Goal: Download file/media

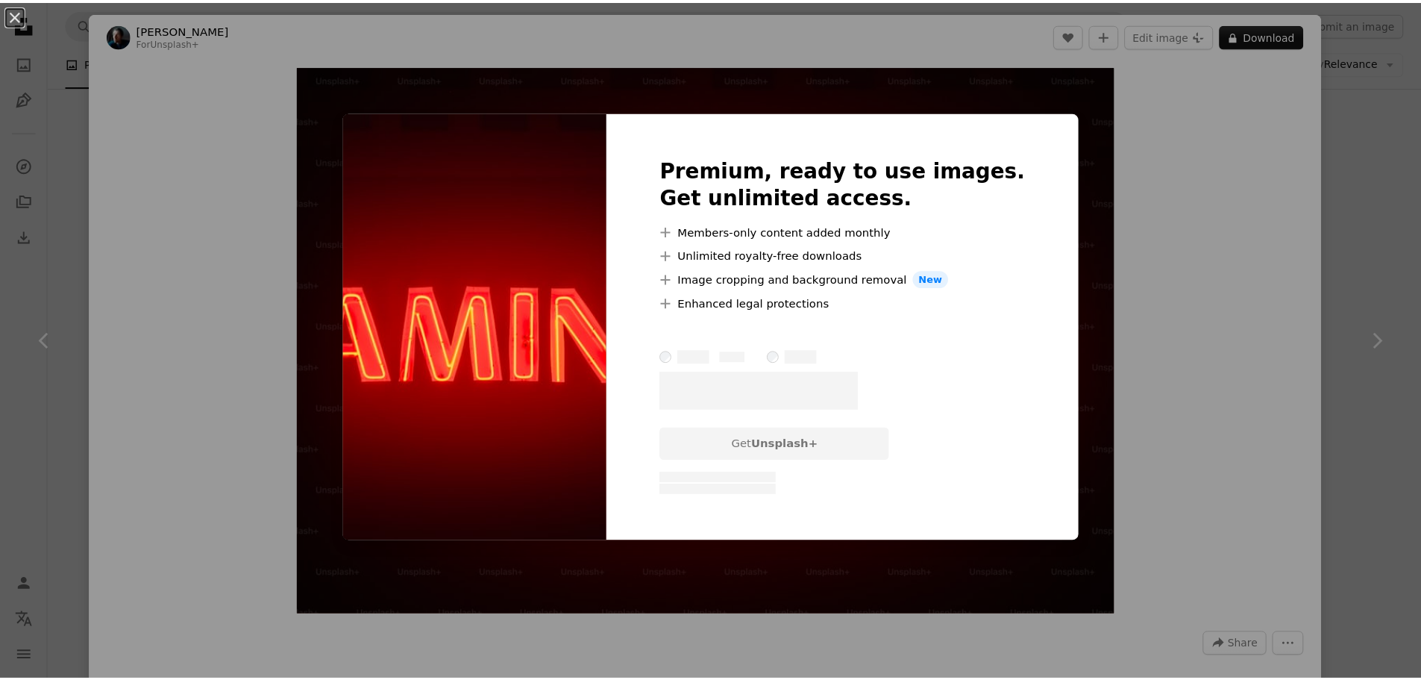
scroll to position [1193, 0]
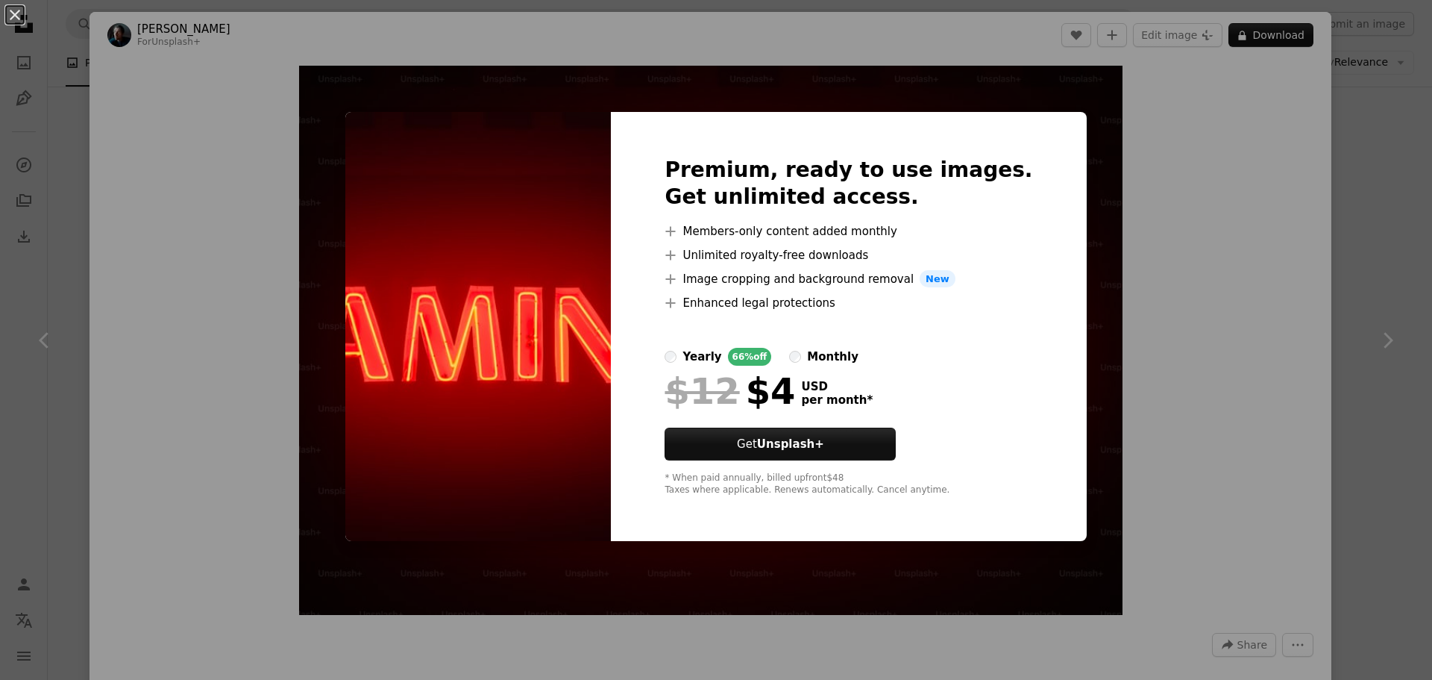
click at [1199, 368] on div "An X shape Premium, ready to use images. Get unlimited access. A plus sign Memb…" at bounding box center [716, 340] width 1432 height 680
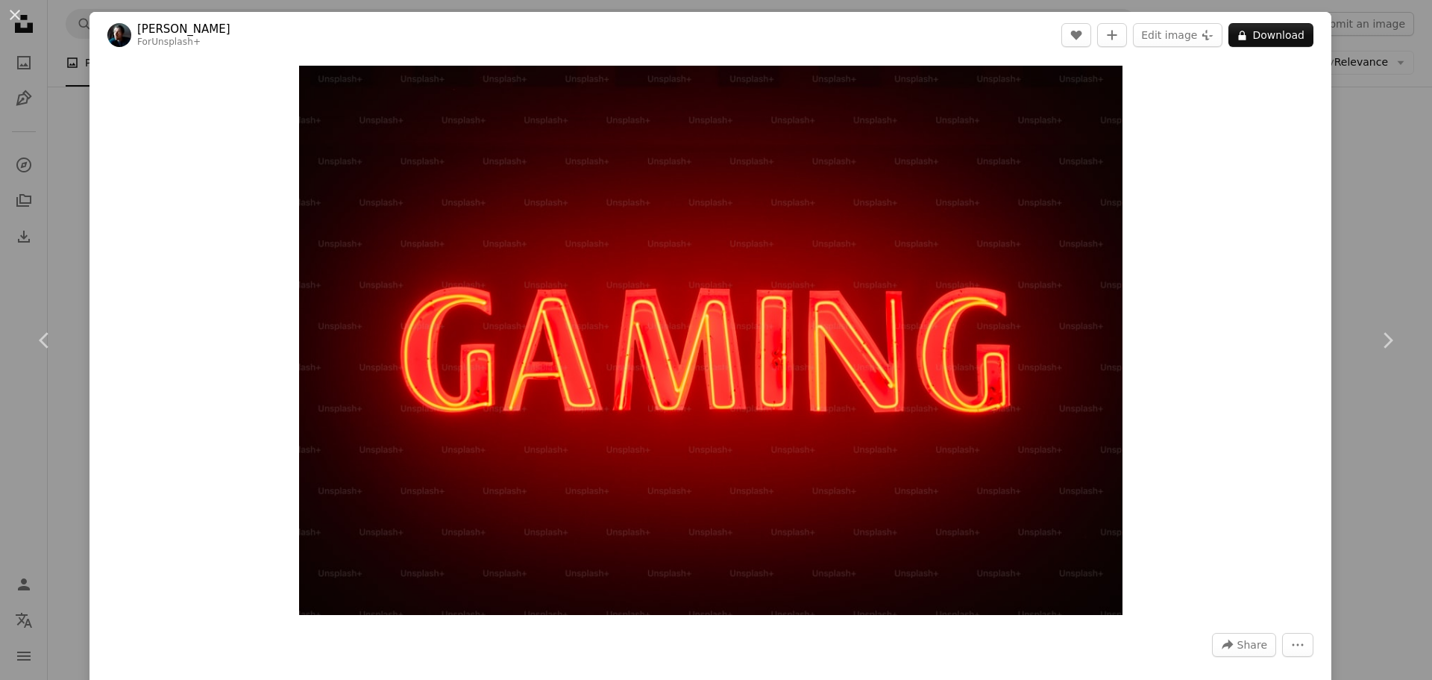
drag, startPoint x: 1152, startPoint y: 359, endPoint x: 1017, endPoint y: 329, distance: 138.3
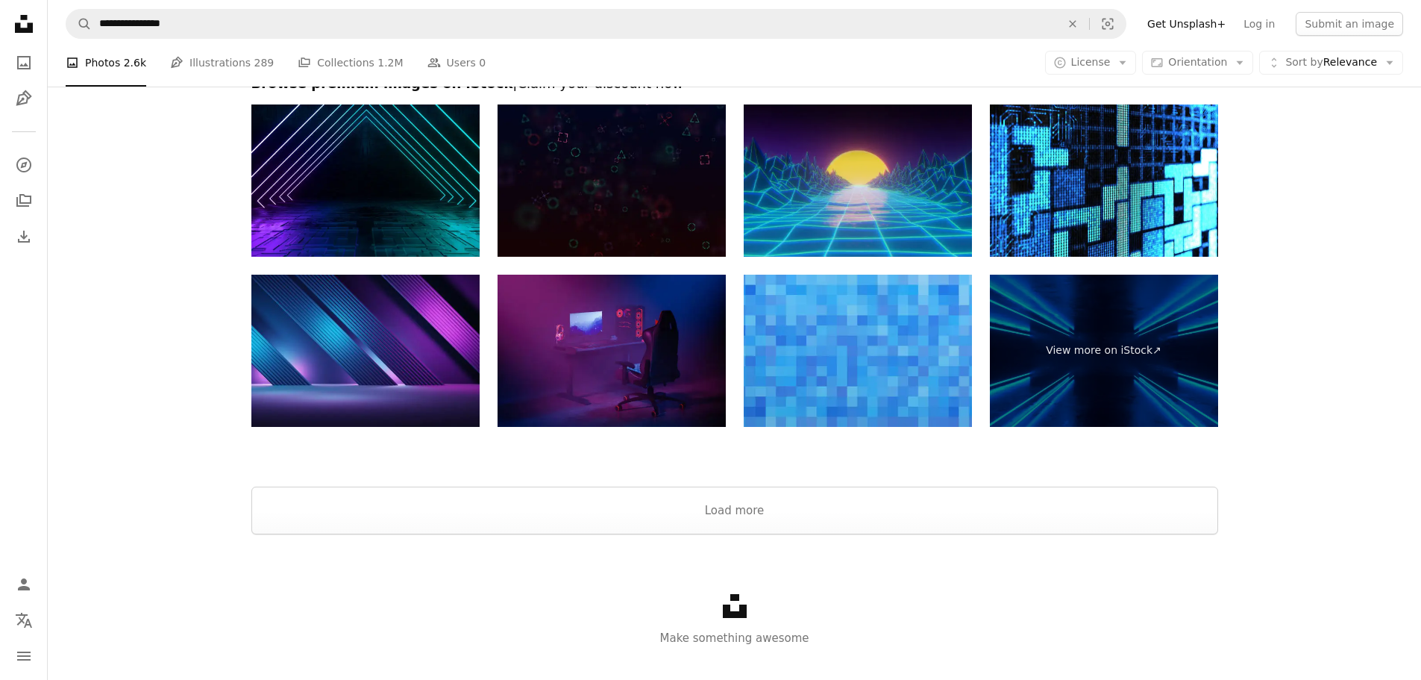
scroll to position [3938, 0]
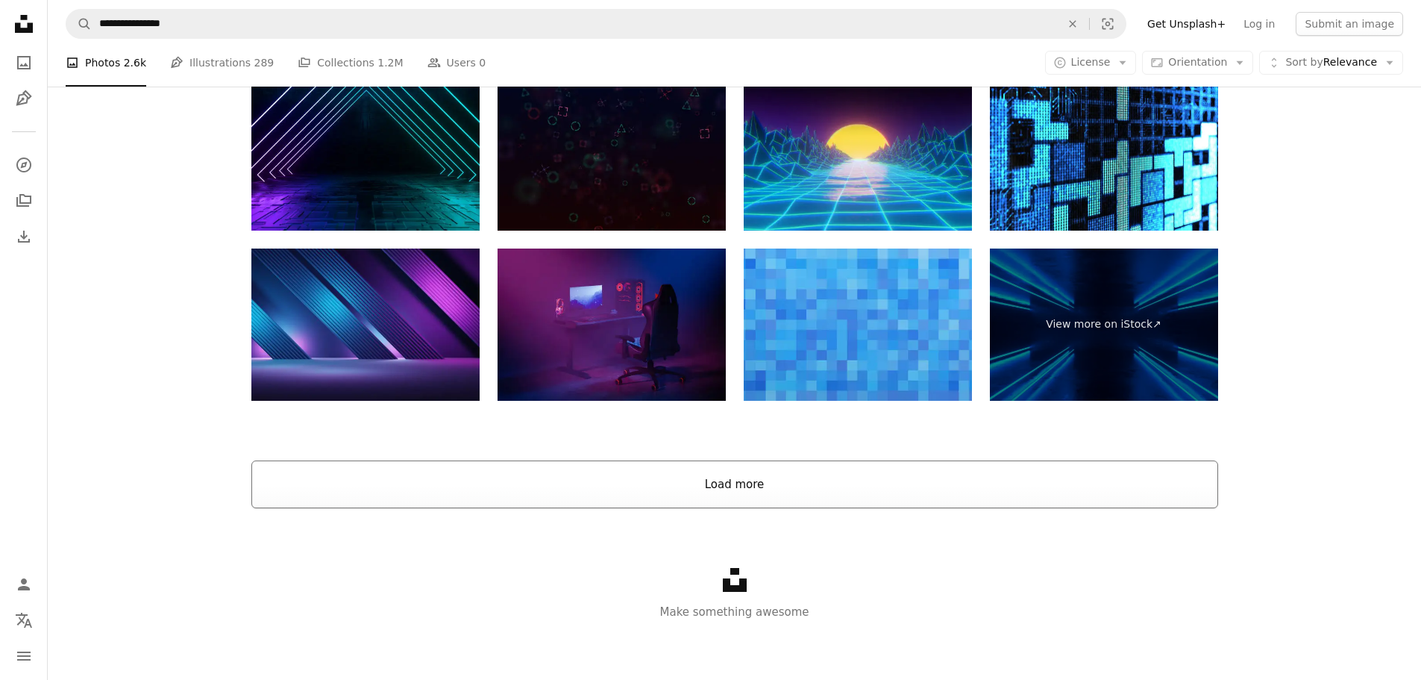
click at [740, 490] on button "Load more" at bounding box center [734, 484] width 967 height 48
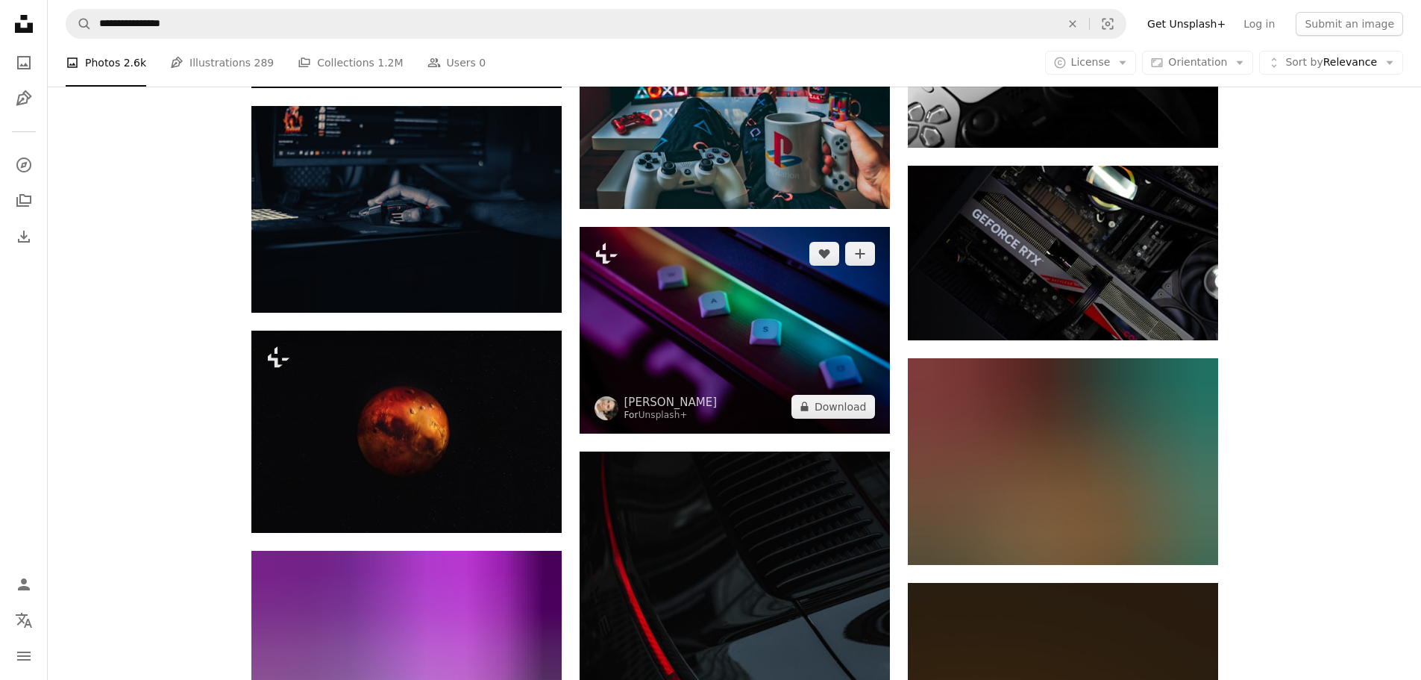
scroll to position [9532, 0]
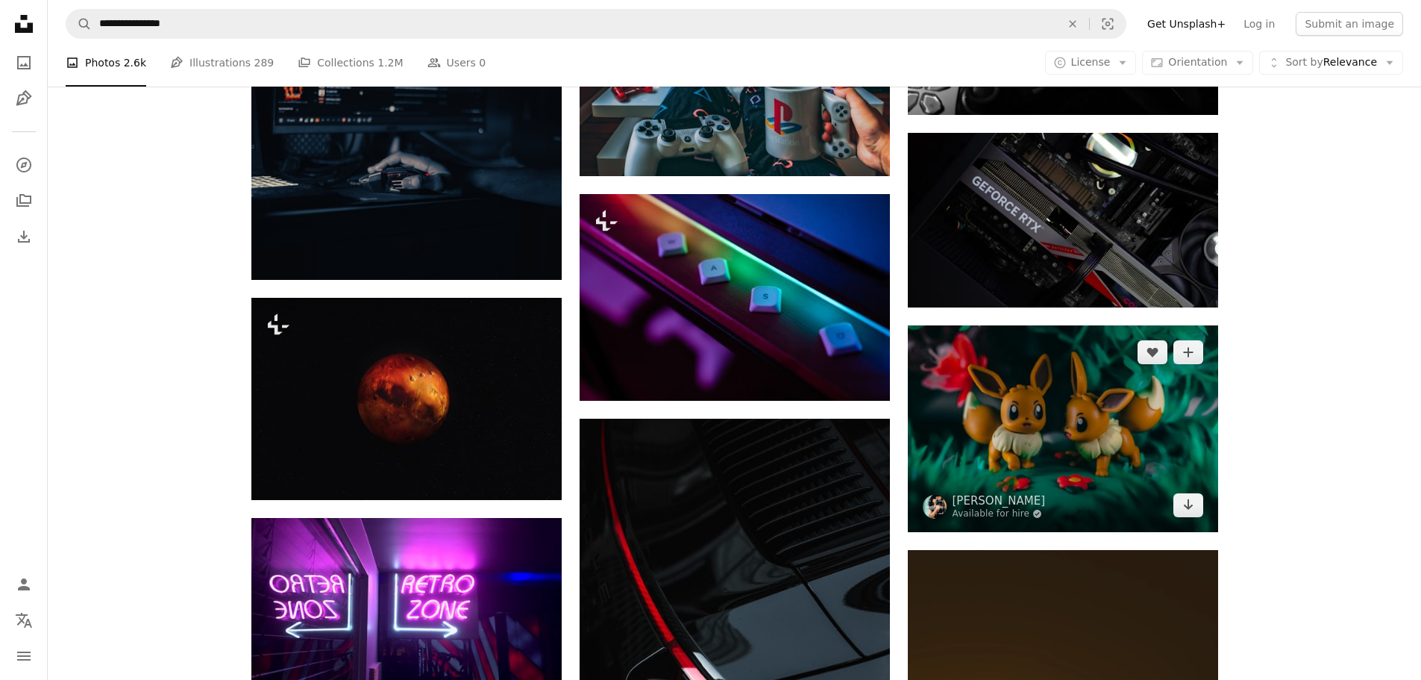
click at [1040, 443] on img at bounding box center [1063, 428] width 310 height 207
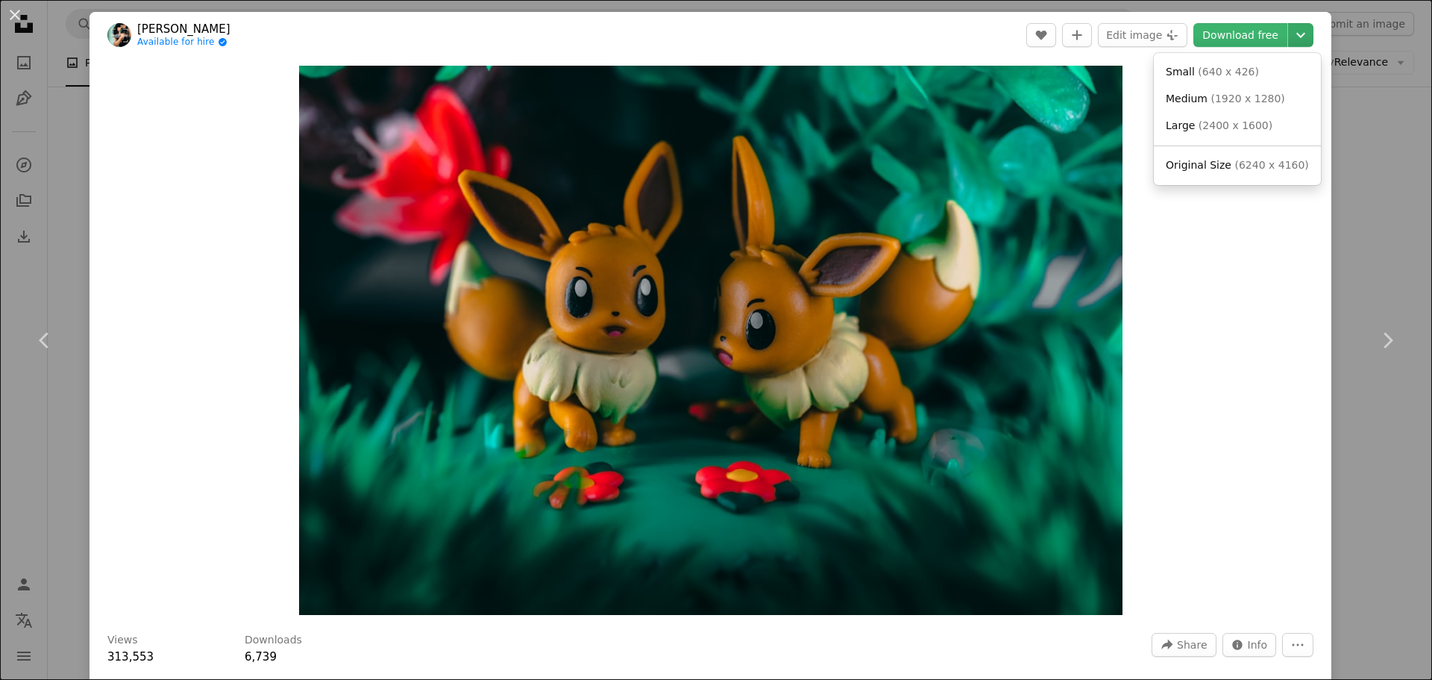
click at [1296, 36] on icon "Choose download size" at bounding box center [1300, 35] width 9 height 5
click at [1225, 100] on span "( 1920 x 1280 )" at bounding box center [1248, 98] width 74 height 12
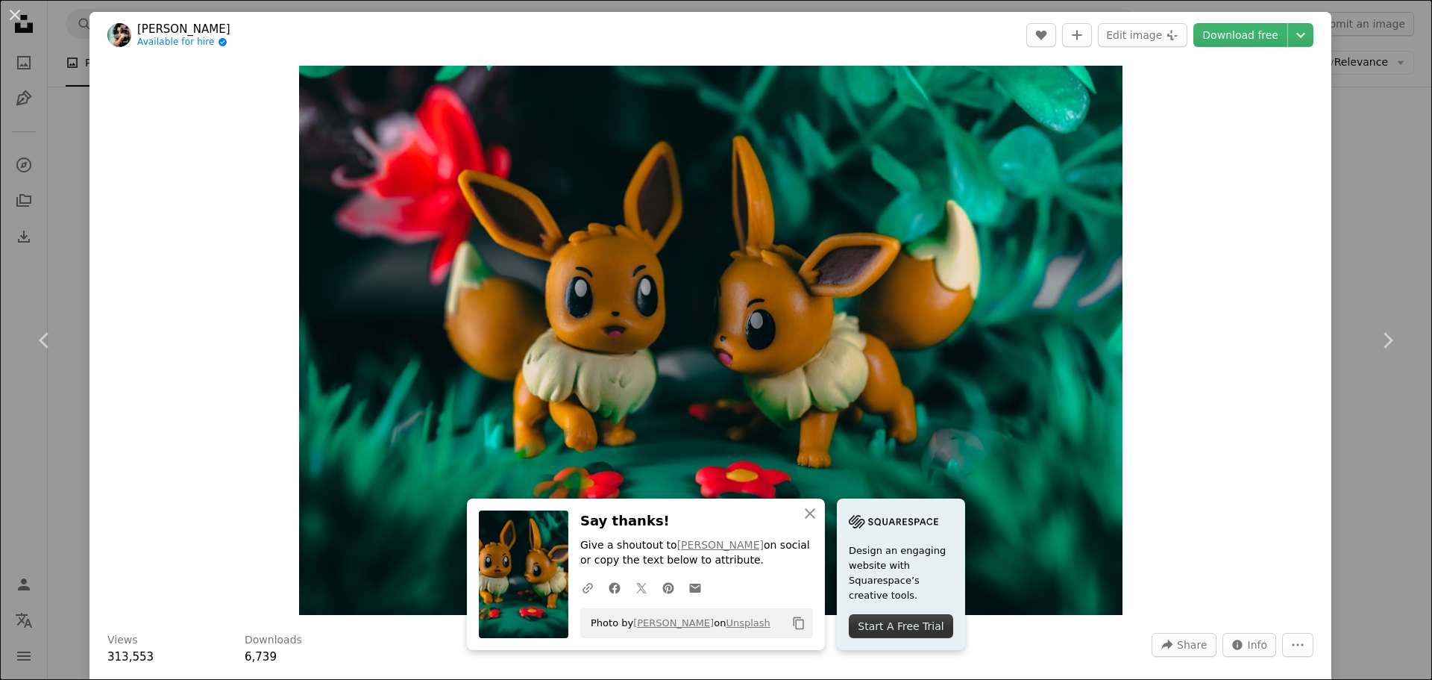
drag, startPoint x: 754, startPoint y: 412, endPoint x: 688, endPoint y: 405, distance: 66.0
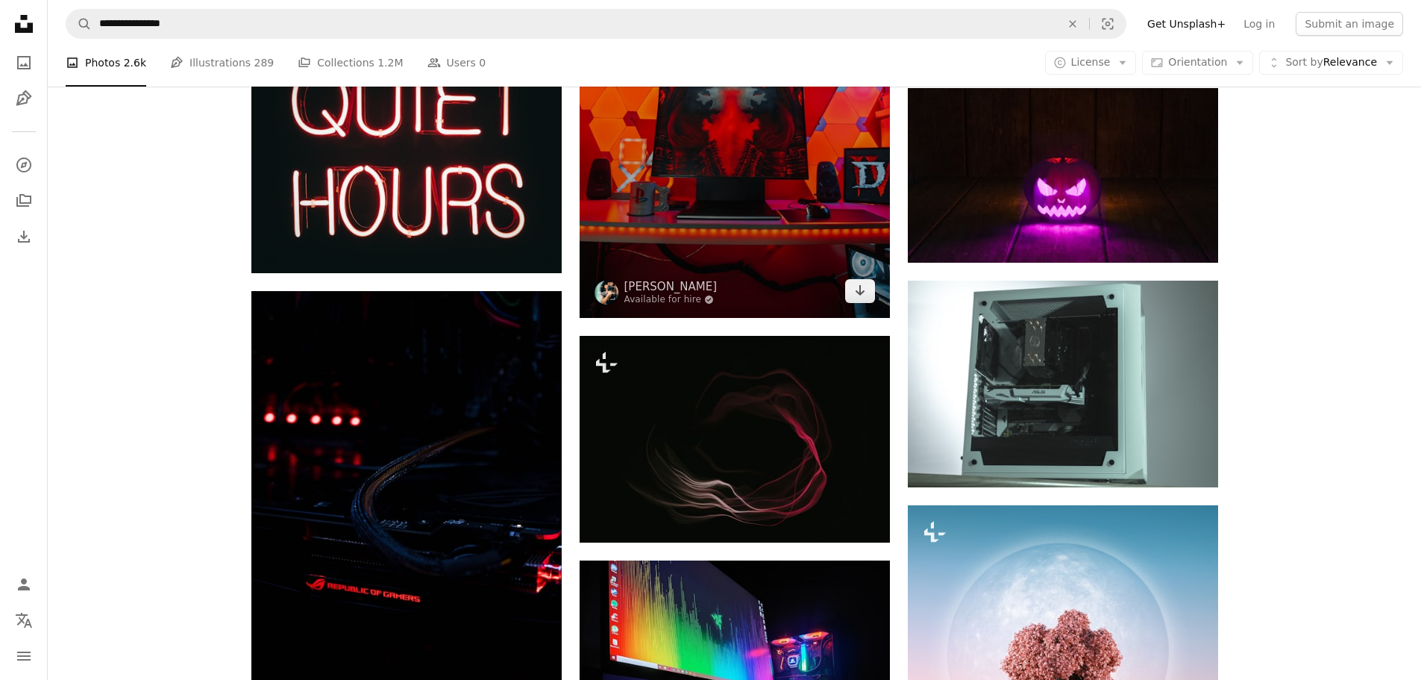
scroll to position [11919, 0]
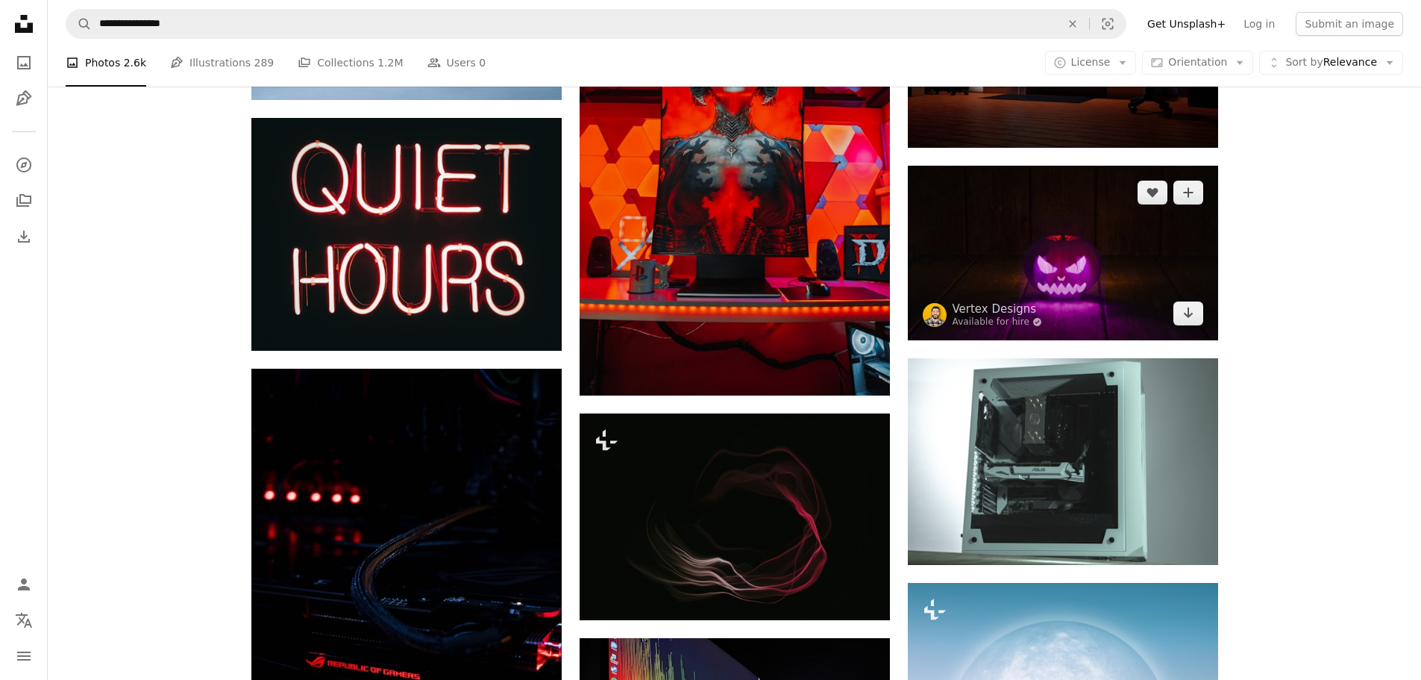
click at [1017, 228] on img at bounding box center [1063, 253] width 310 height 175
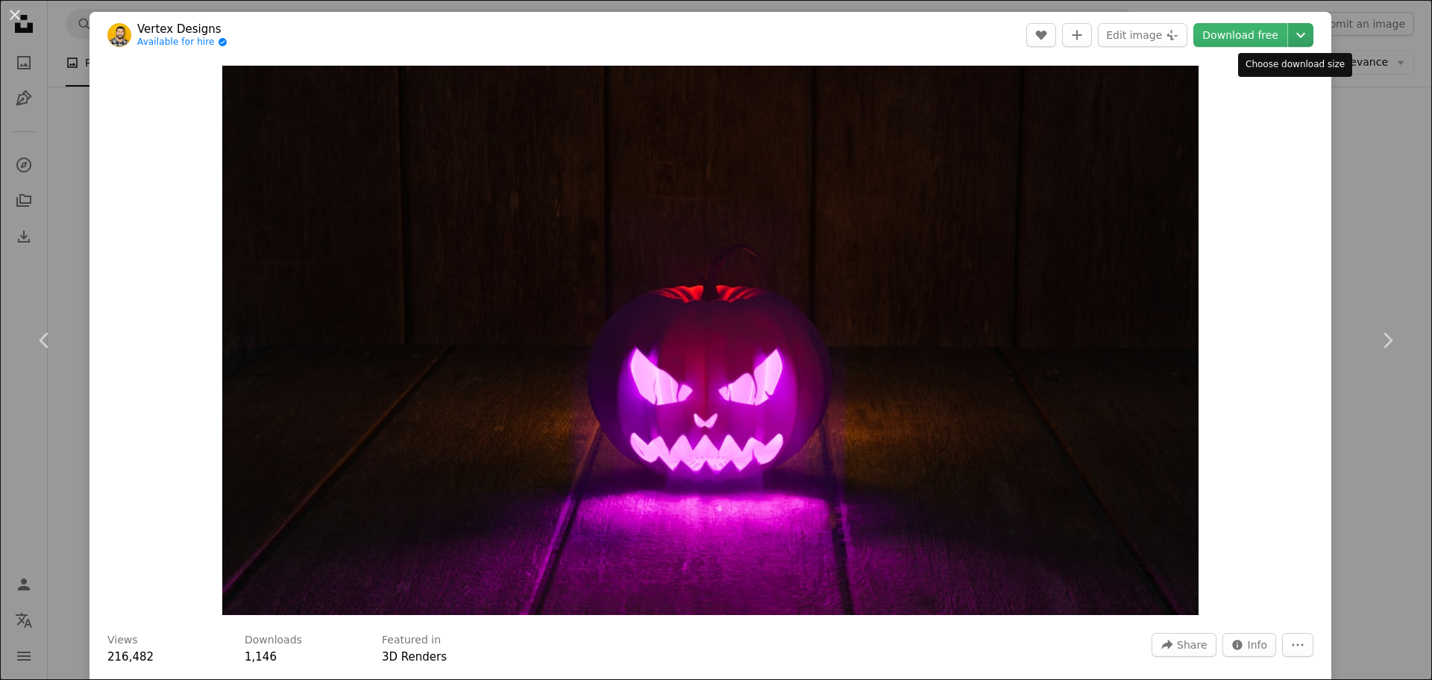
click at [1299, 23] on dialog "An X shape Chevron left Chevron right Vertex Designs Available for hire A check…" at bounding box center [716, 340] width 1432 height 680
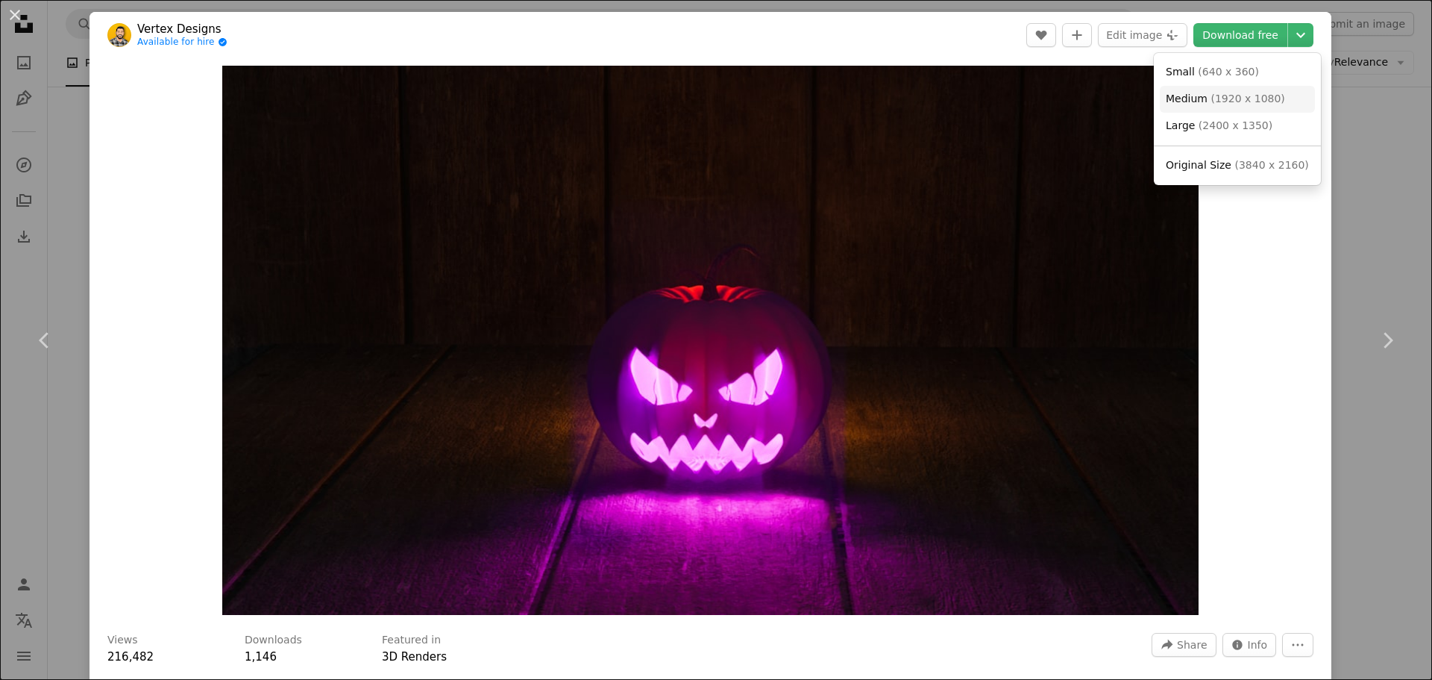
click at [1230, 101] on span "( 1920 x 1080 )" at bounding box center [1248, 98] width 74 height 12
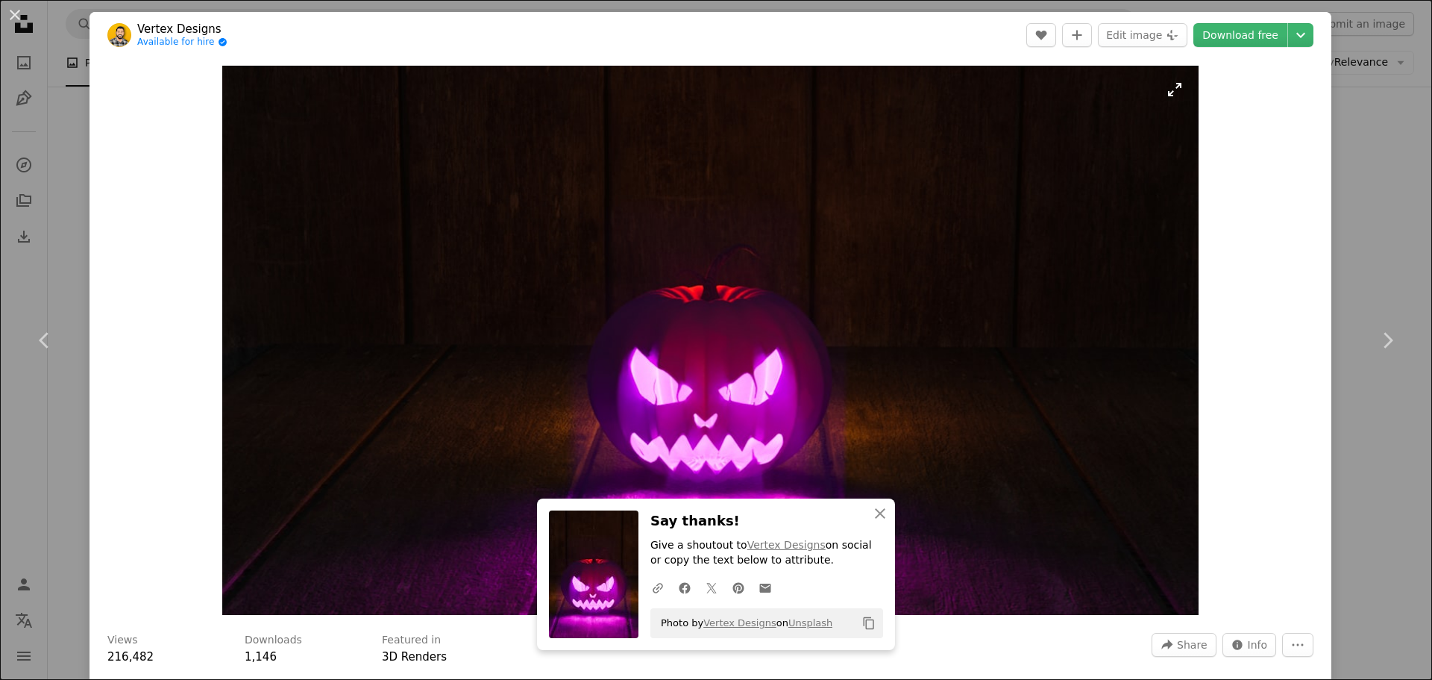
drag, startPoint x: 1032, startPoint y: 277, endPoint x: 1042, endPoint y: 278, distance: 9.7
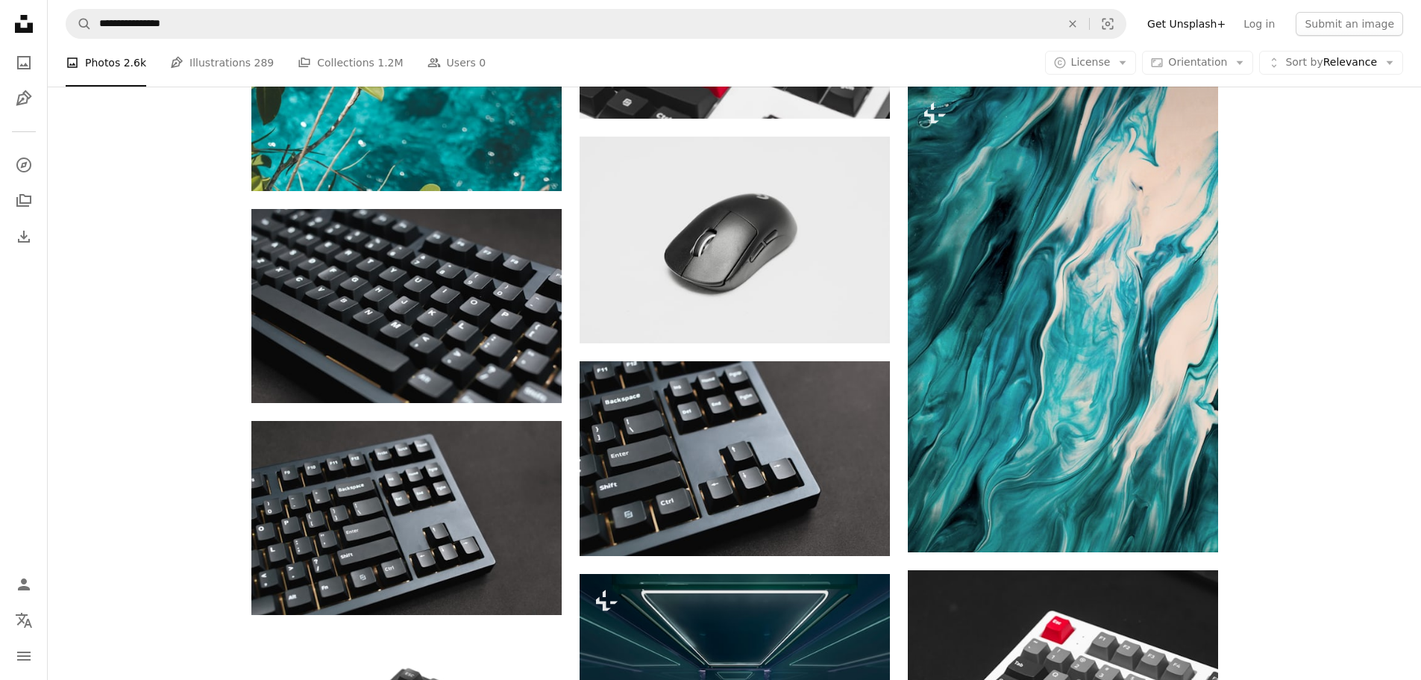
scroll to position [18930, 0]
